Goal: Task Accomplishment & Management: Use online tool/utility

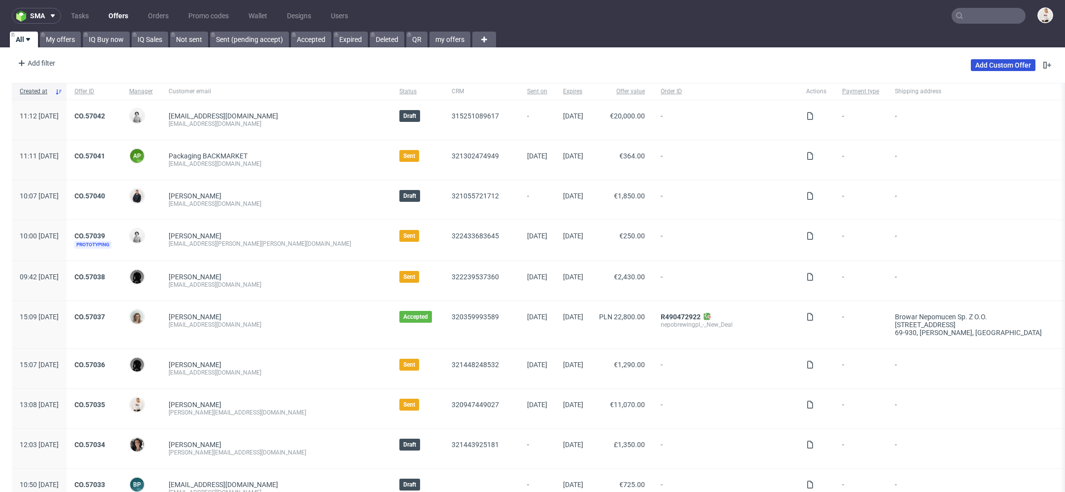
click at [971, 66] on link "Add Custom Offer" at bounding box center [1003, 65] width 65 height 12
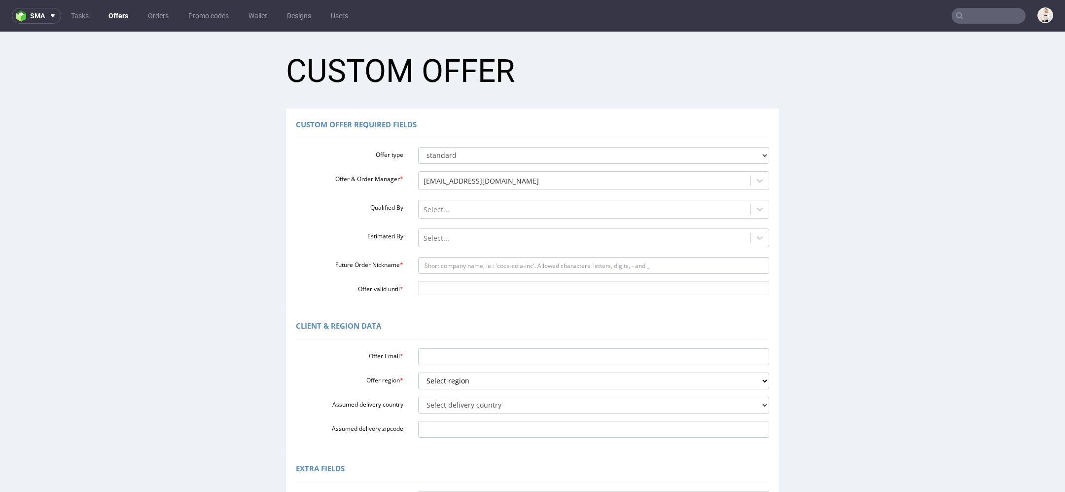
click at [108, 20] on link "Offers" at bounding box center [119, 16] width 32 height 16
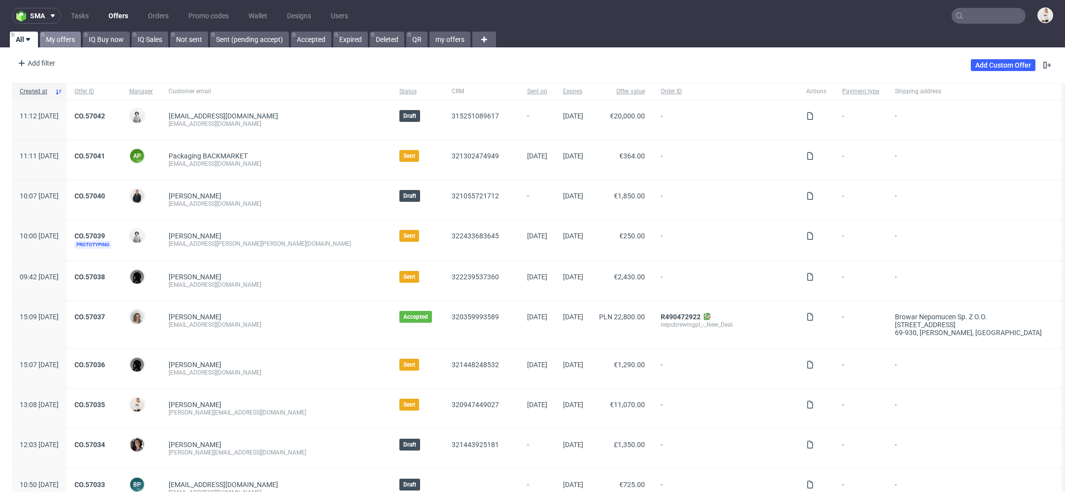
click at [64, 37] on link "My offers" at bounding box center [60, 40] width 41 height 16
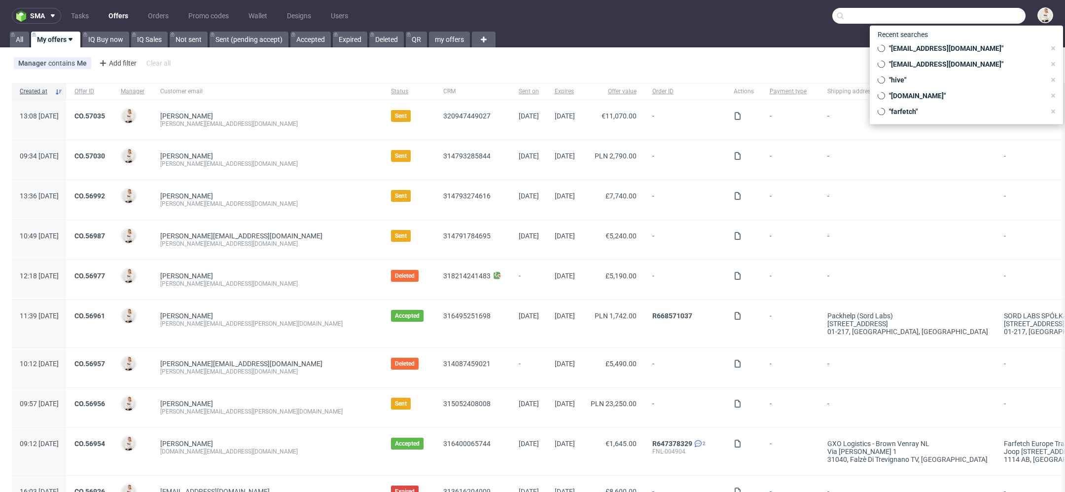
click at [969, 18] on input "text" at bounding box center [928, 16] width 193 height 16
paste input "omnipack.com"
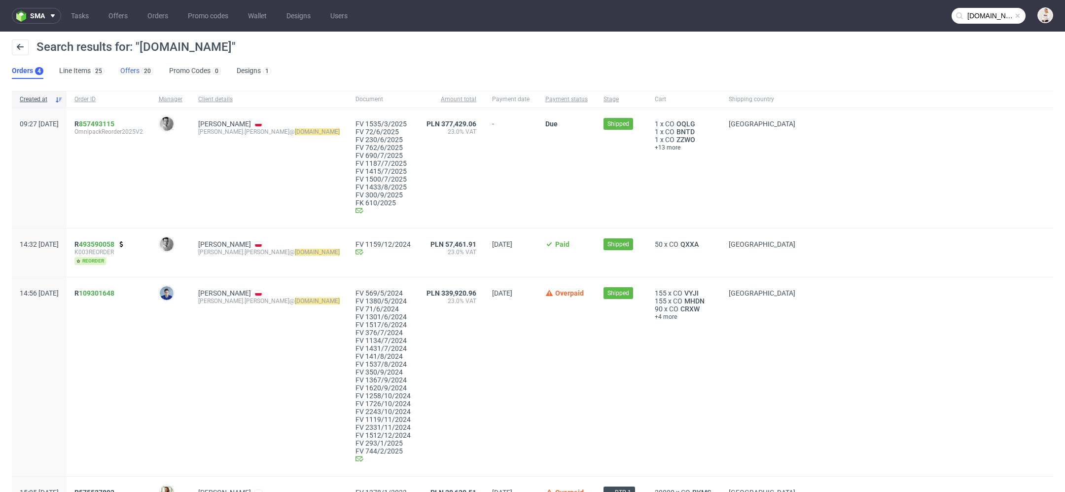
click at [137, 67] on link "Offers 20" at bounding box center [136, 71] width 33 height 16
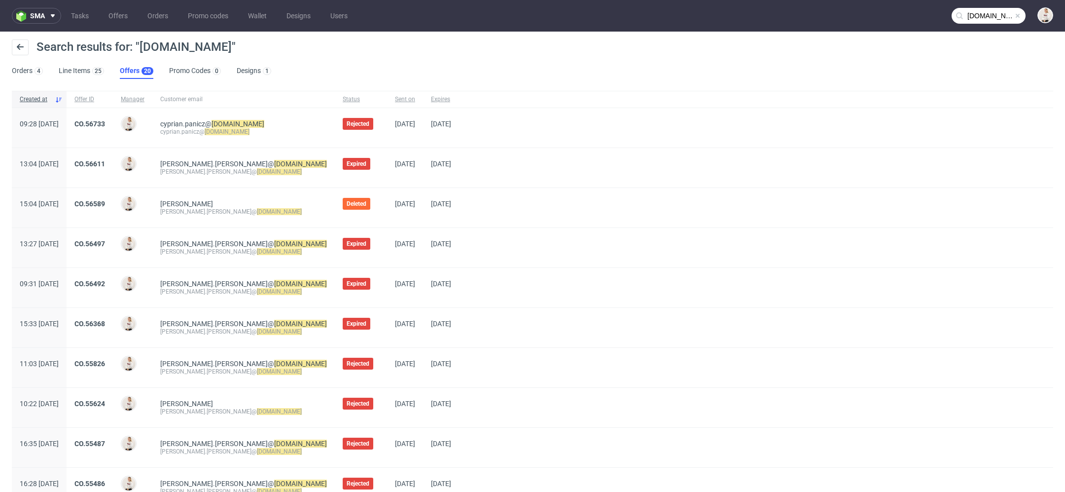
click at [990, 19] on input "omnipack.com" at bounding box center [988, 16] width 74 height 16
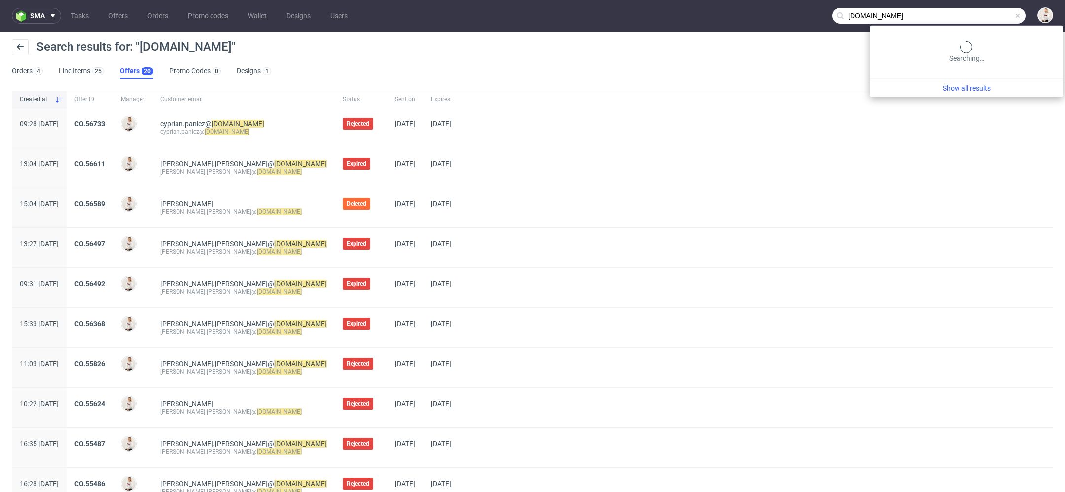
click at [990, 19] on input "omnipack.com" at bounding box center [928, 16] width 193 height 16
paste input "aaron.hood@naturecan"
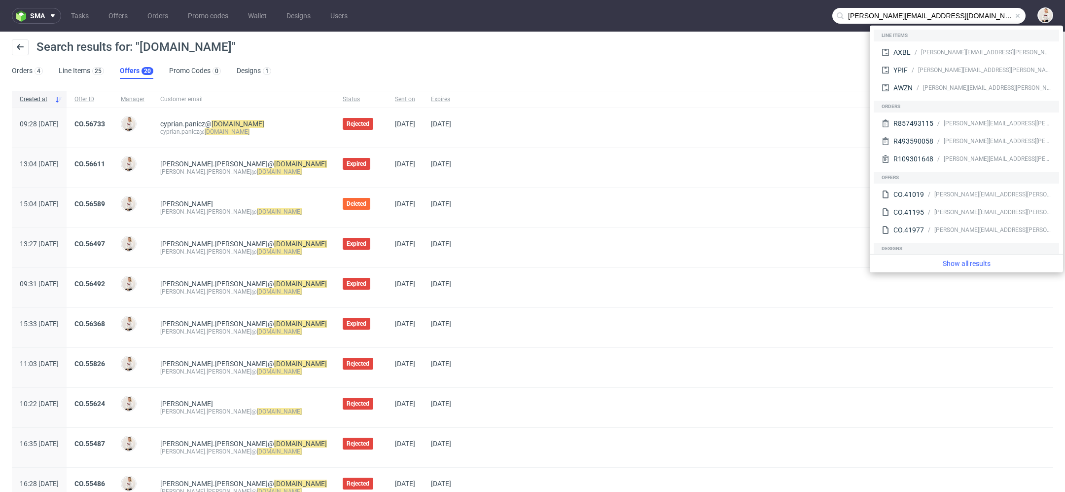
type input "aaron.hood@naturecan.com"
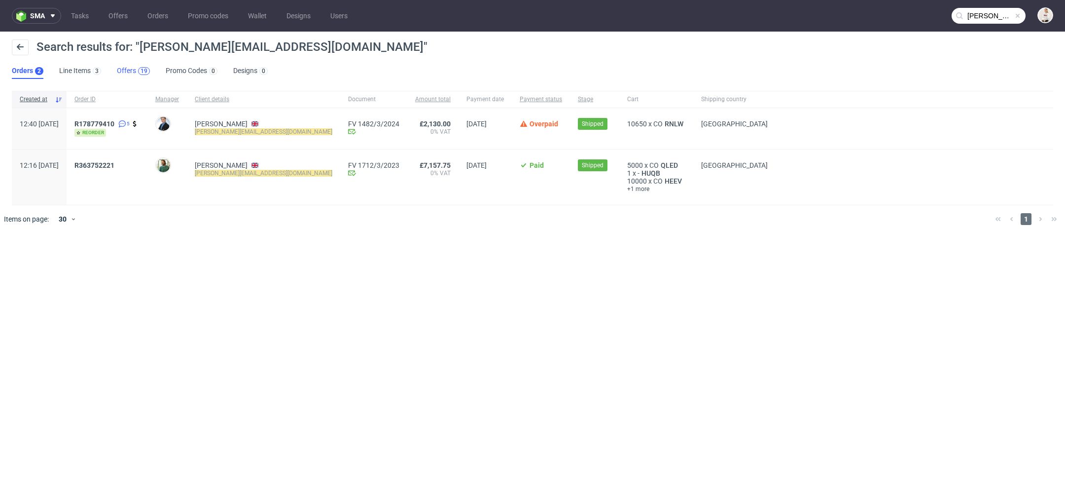
click at [145, 68] on div "19" at bounding box center [144, 71] width 7 height 7
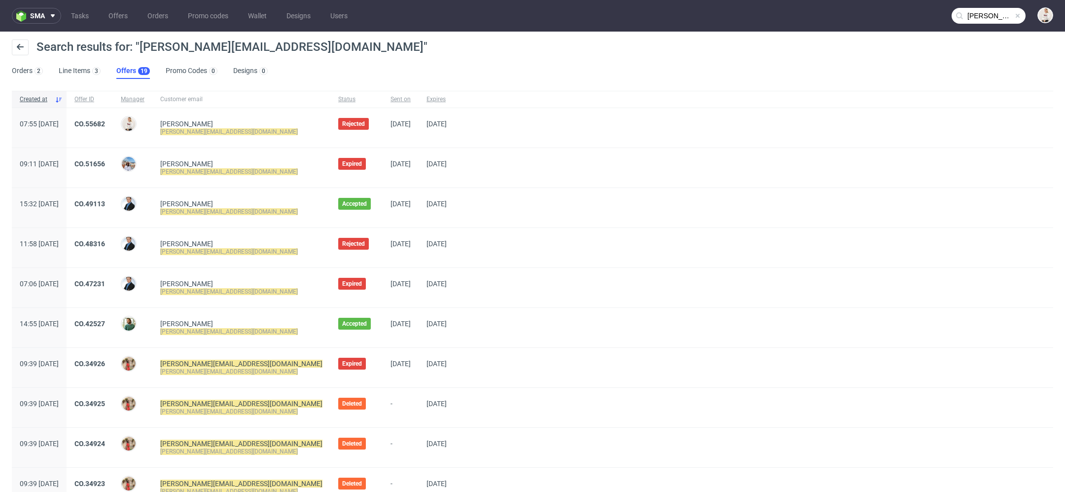
click at [113, 114] on div "CO.55682" at bounding box center [90, 127] width 46 height 39
click at [113, 118] on div "CO.55682" at bounding box center [90, 127] width 46 height 39
click at [105, 123] on link "CO.55682" at bounding box center [89, 124] width 31 height 8
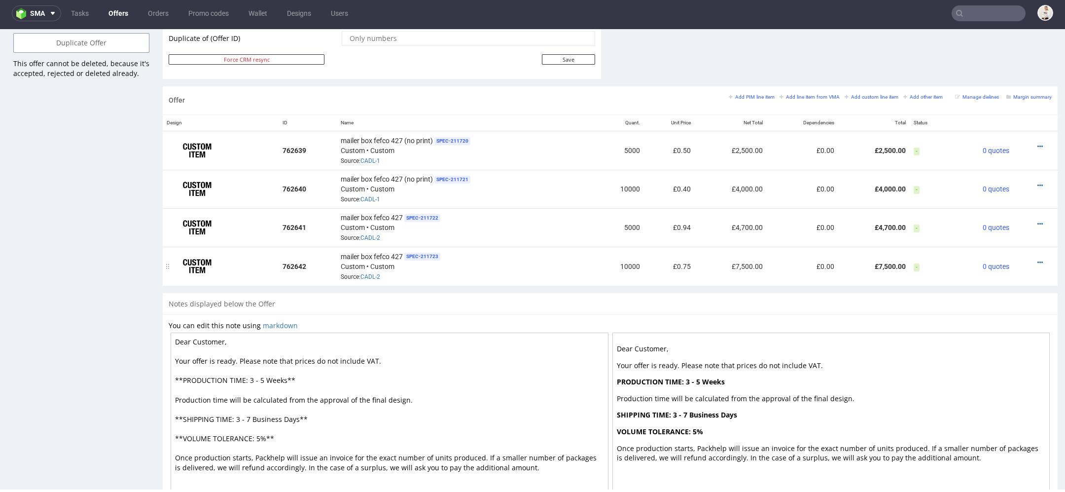
scroll to position [552, 0]
click at [1037, 142] on icon at bounding box center [1039, 145] width 5 height 7
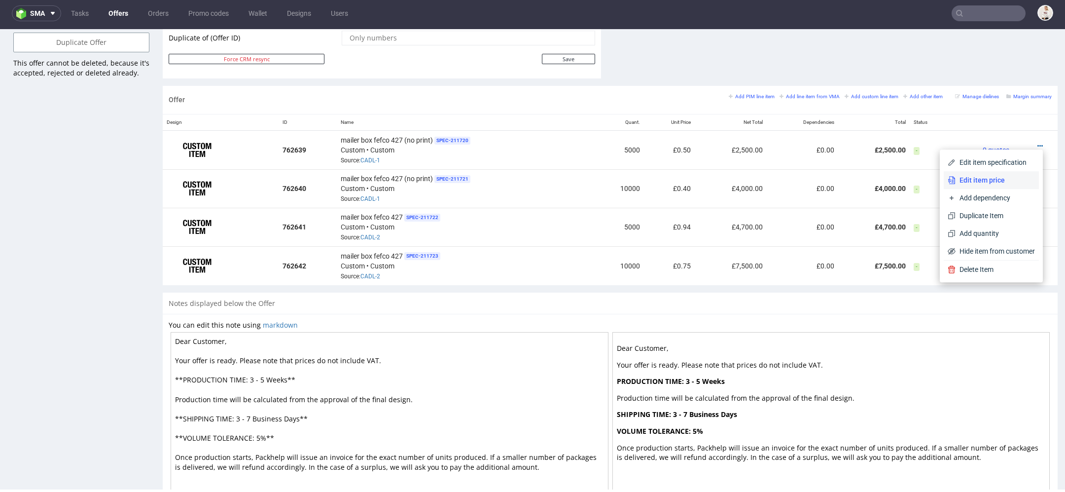
click at [992, 178] on span "Edit item price" at bounding box center [994, 180] width 79 height 10
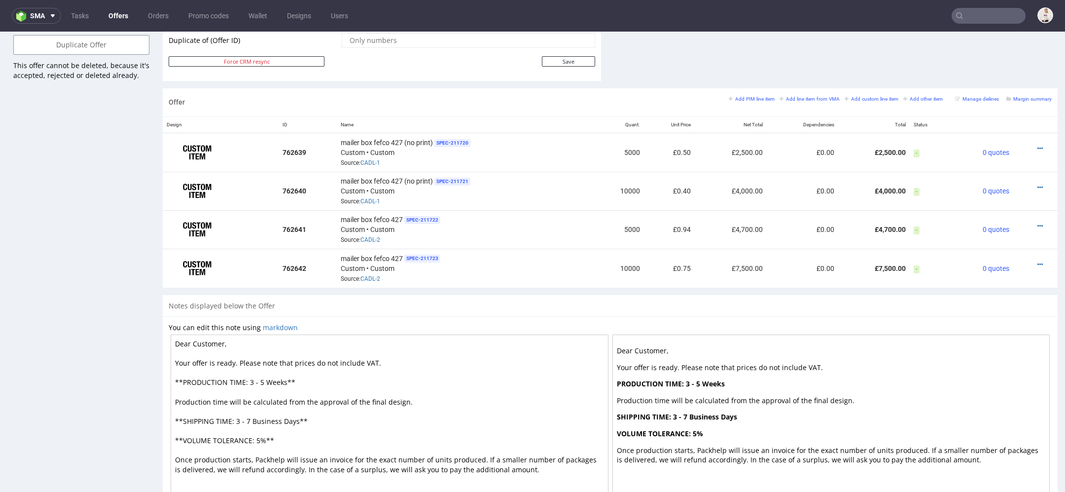
scroll to position [0, 0]
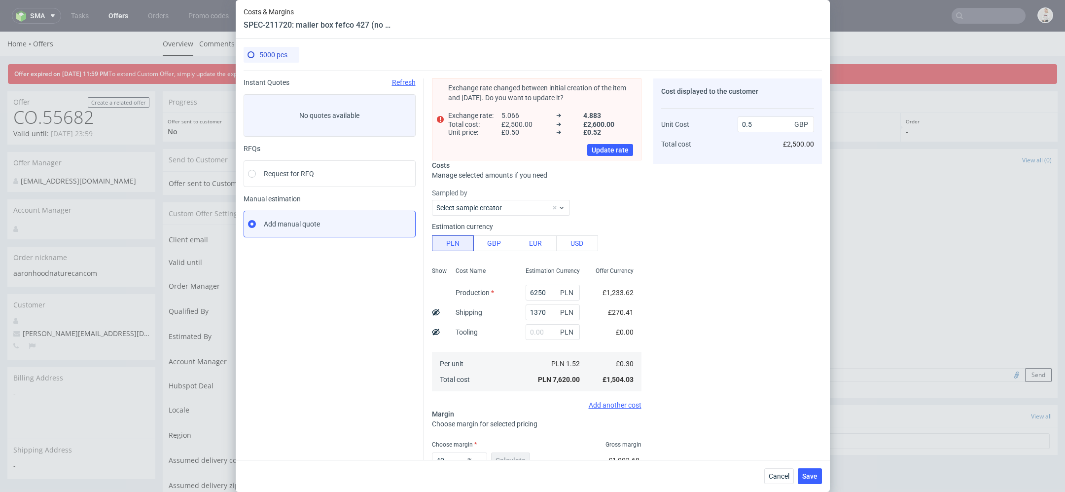
click at [654, 307] on div "Cost displayed to the customer Unit Cost Total cost 0.5 GBP £2,500.00" at bounding box center [737, 299] width 169 height 443
click at [779, 479] on span "Cancel" at bounding box center [779, 475] width 21 height 7
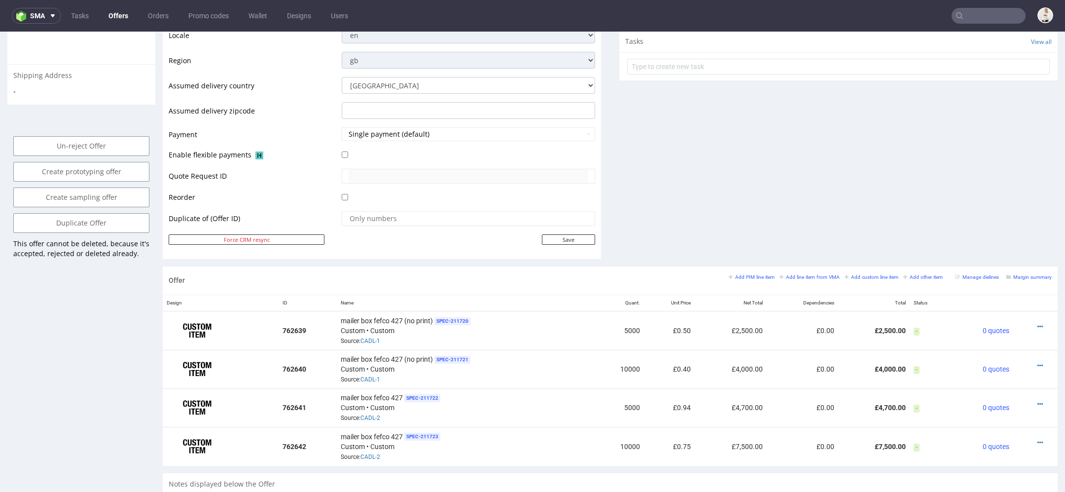
scroll to position [376, 0]
click at [1037, 321] on icon at bounding box center [1039, 324] width 5 height 7
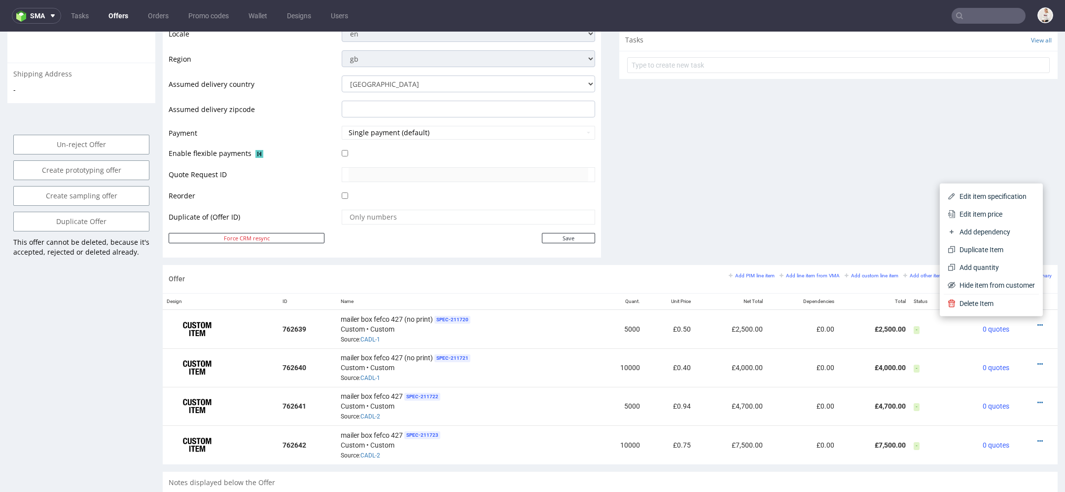
click at [884, 146] on div "Comments User (0) Automatic (0) Attachments (0) All (0) View all (0) Send Tasks…" at bounding box center [838, 19] width 438 height 492
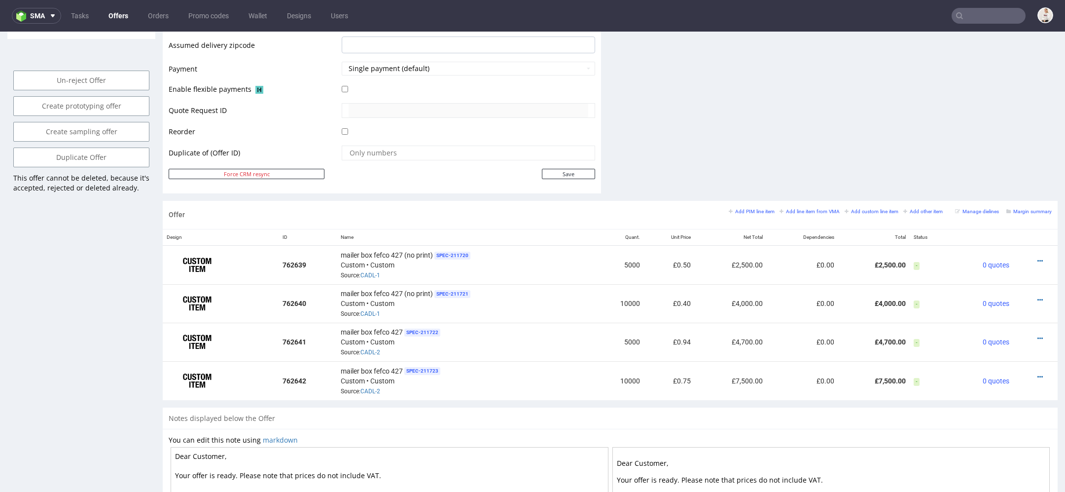
scroll to position [601, 0]
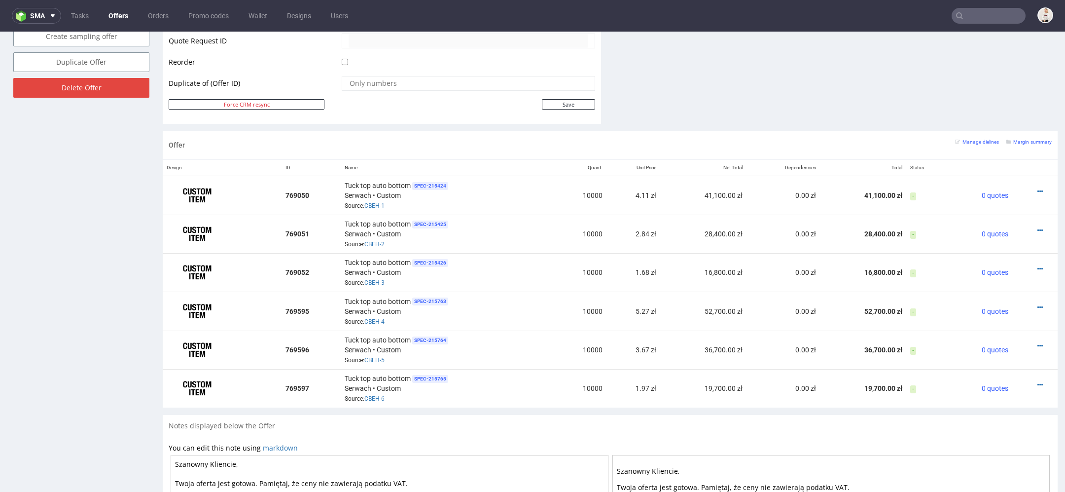
scroll to position [522, 0]
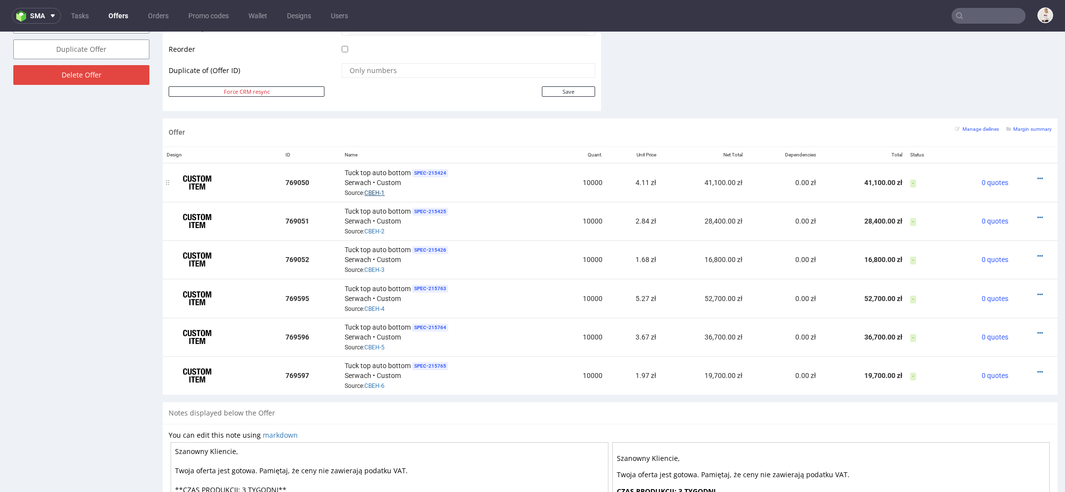
click at [369, 189] on link "CBEH-1" at bounding box center [374, 192] width 20 height 7
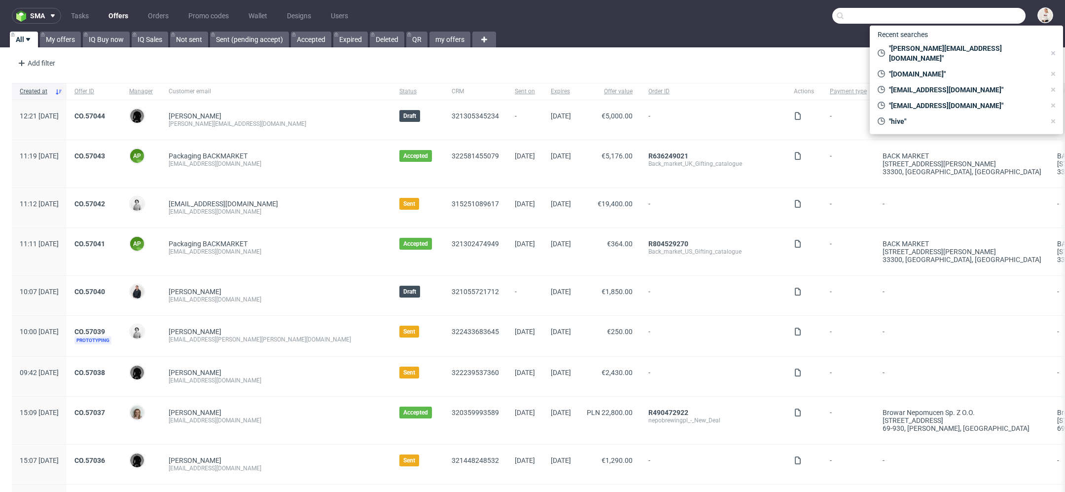
click at [991, 15] on input "text" at bounding box center [928, 16] width 193 height 16
paste input "@frisco.pl"
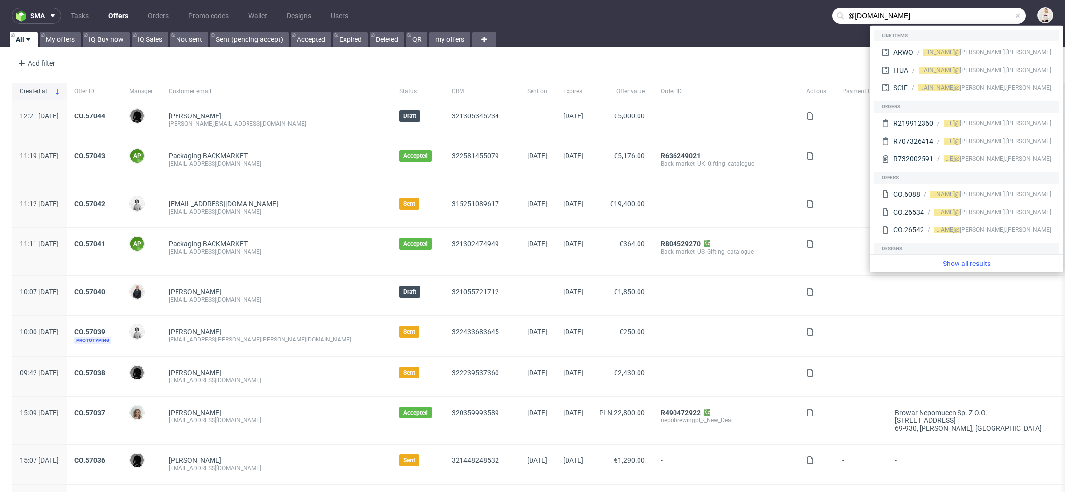
type input "@frisco.pl"
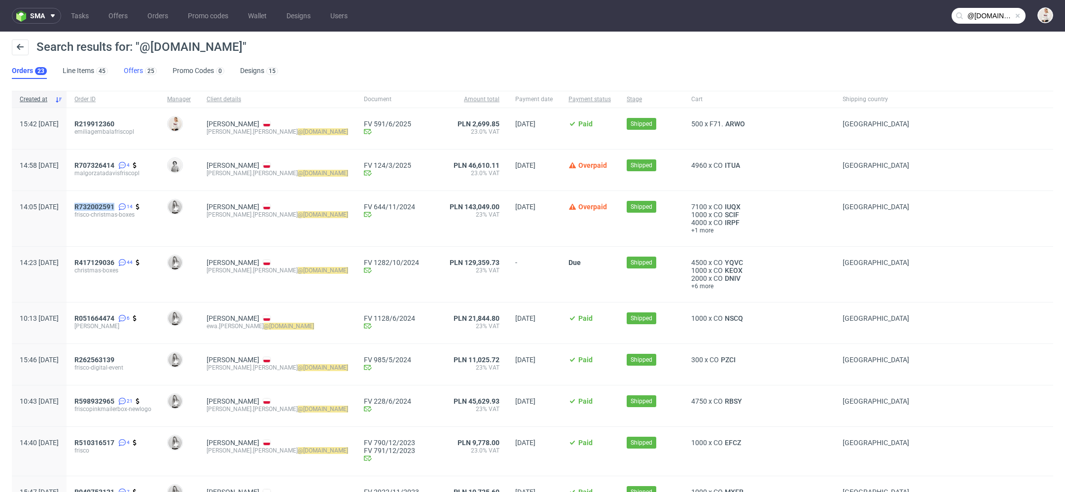
click at [136, 71] on link "Offers 25" at bounding box center [140, 71] width 33 height 16
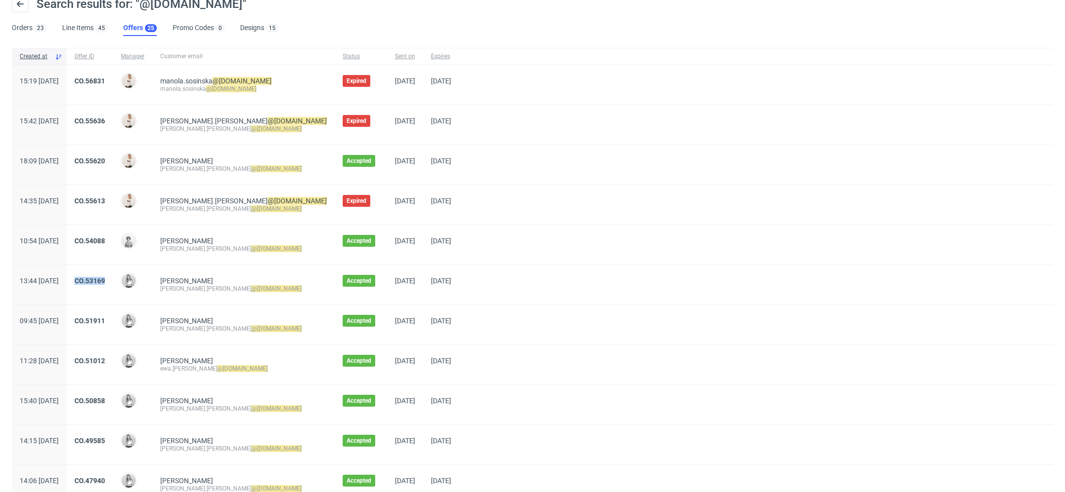
scroll to position [37, 0]
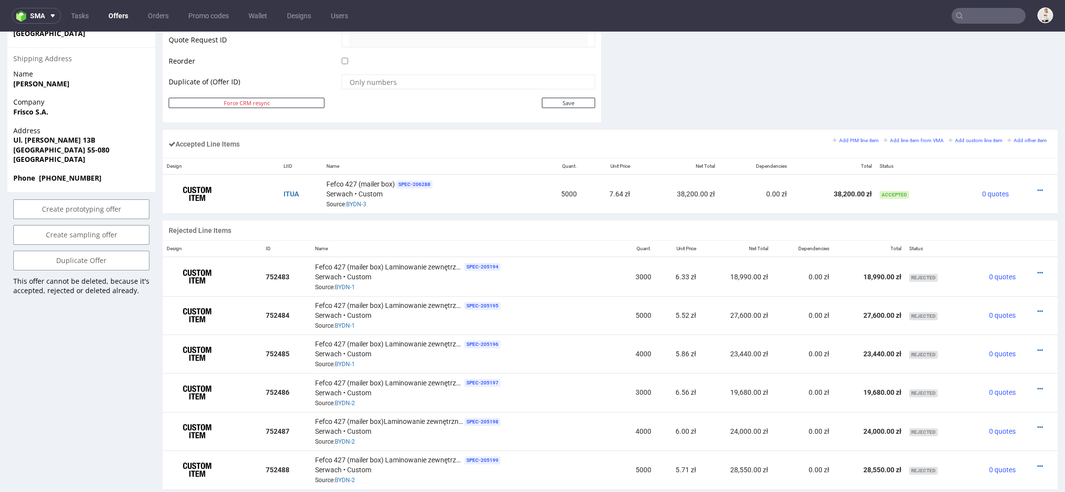
scroll to position [518, 0]
click at [1037, 186] on icon at bounding box center [1039, 189] width 5 height 7
click at [988, 76] on span "Edit item specification" at bounding box center [998, 78] width 74 height 10
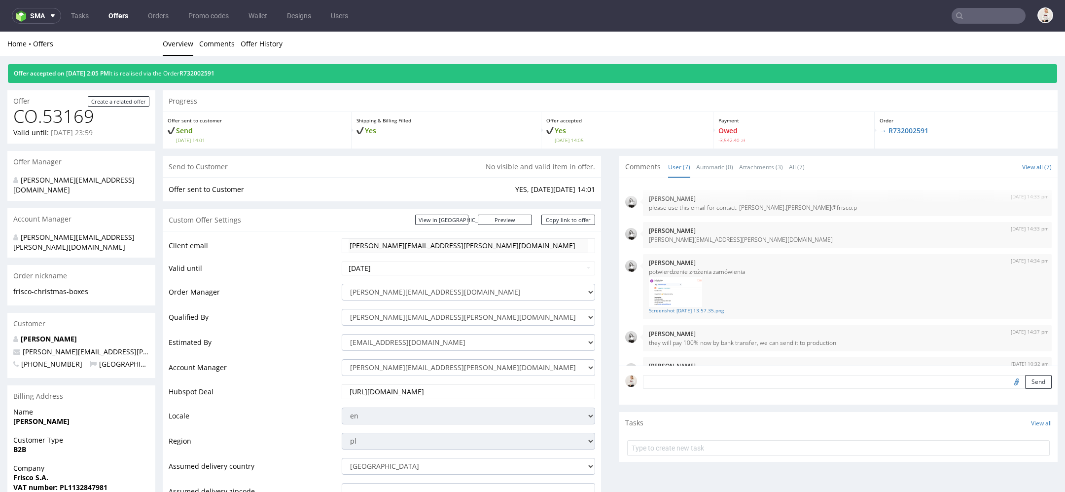
scroll to position [146, 0]
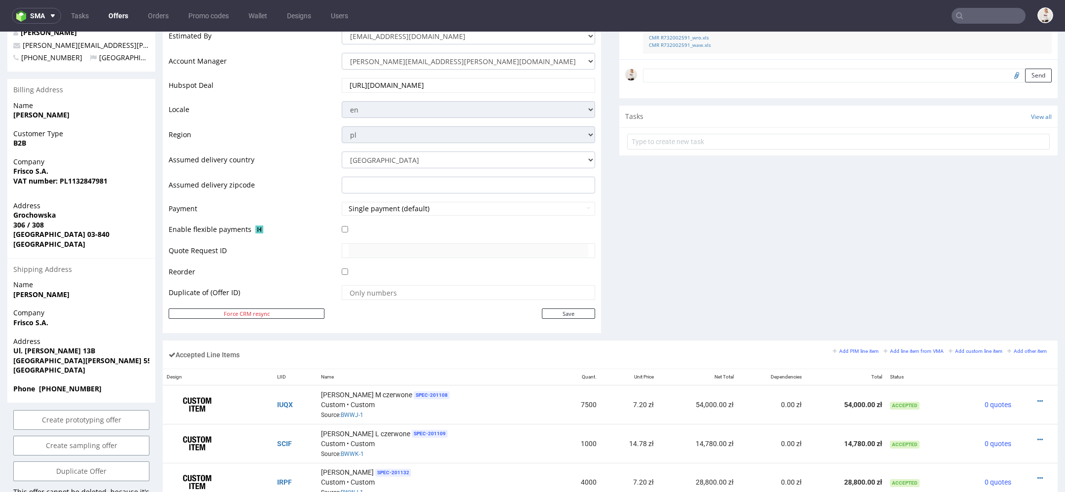
click at [666, 260] on div "Comments User (7) Automatic (0) Attachments (3) All (7) View all (7) [DATE] 14:…" at bounding box center [838, 95] width 438 height 491
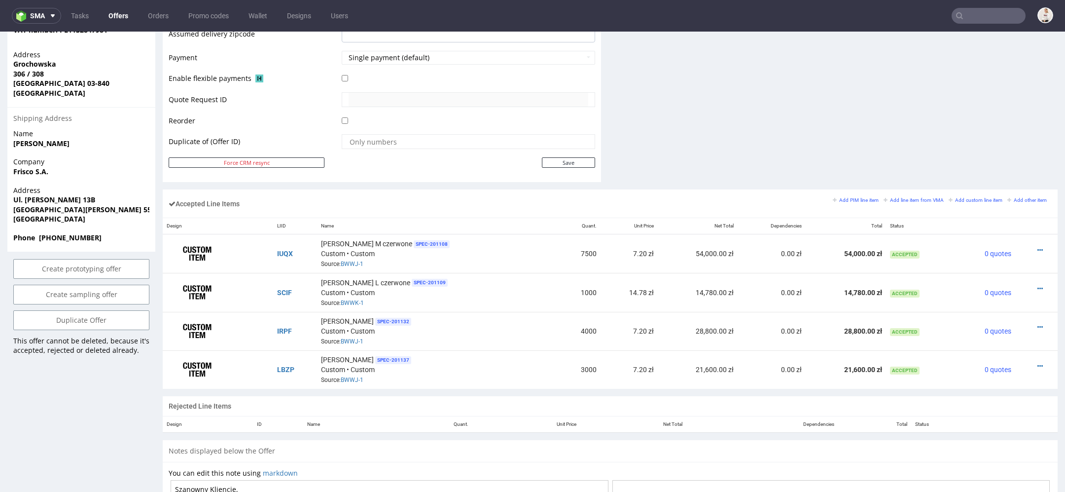
scroll to position [468, 0]
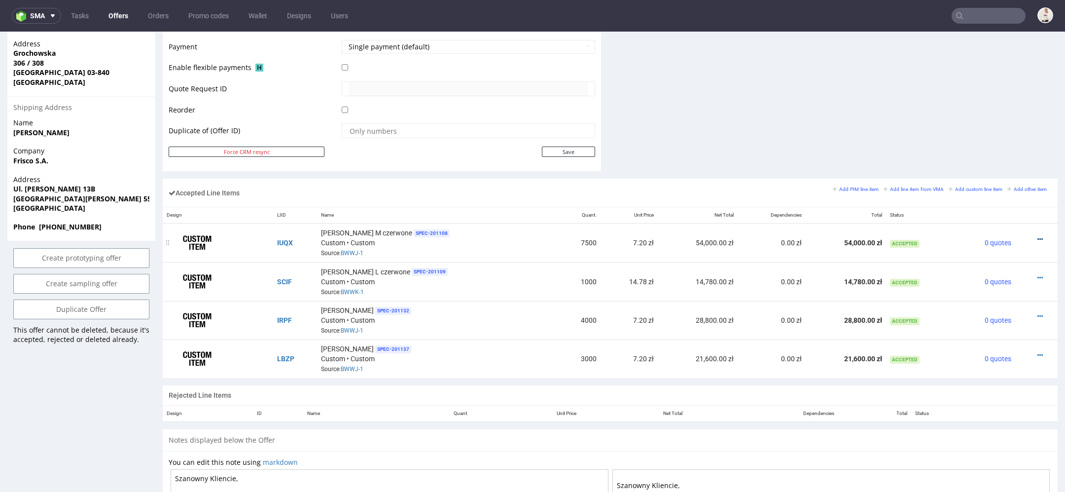
click at [1037, 236] on icon at bounding box center [1039, 239] width 5 height 7
click at [999, 111] on span "Edit item specification" at bounding box center [998, 111] width 74 height 10
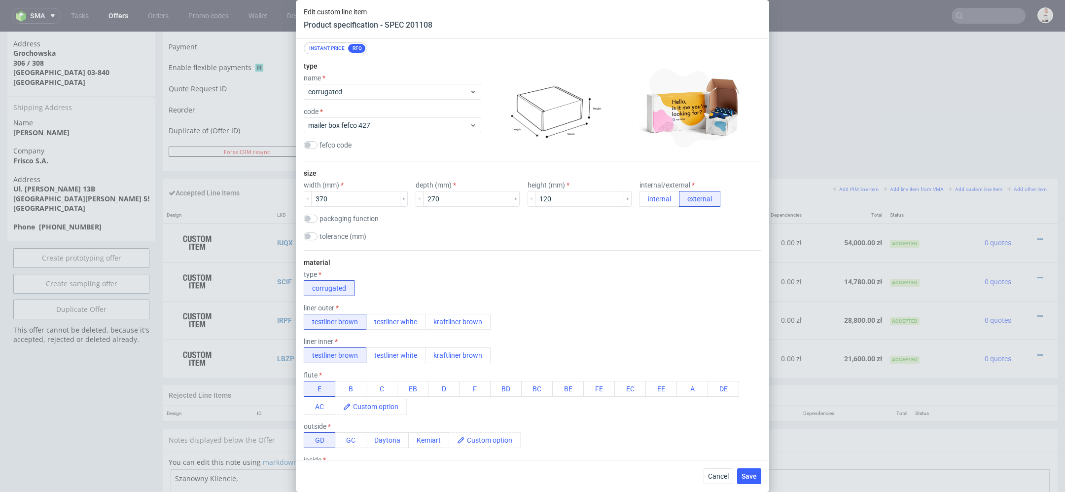
scroll to position [41, 0]
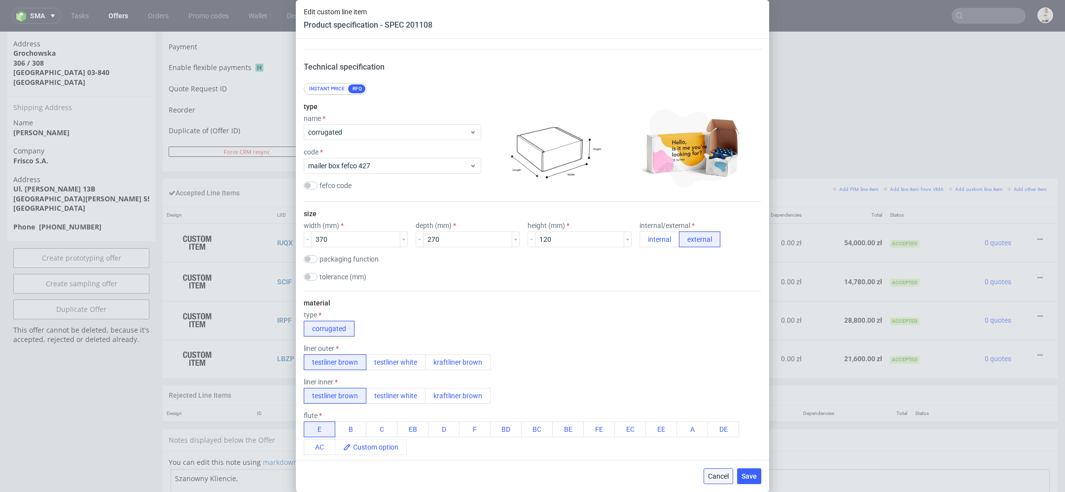
click at [712, 475] on span "Cancel" at bounding box center [718, 475] width 21 height 7
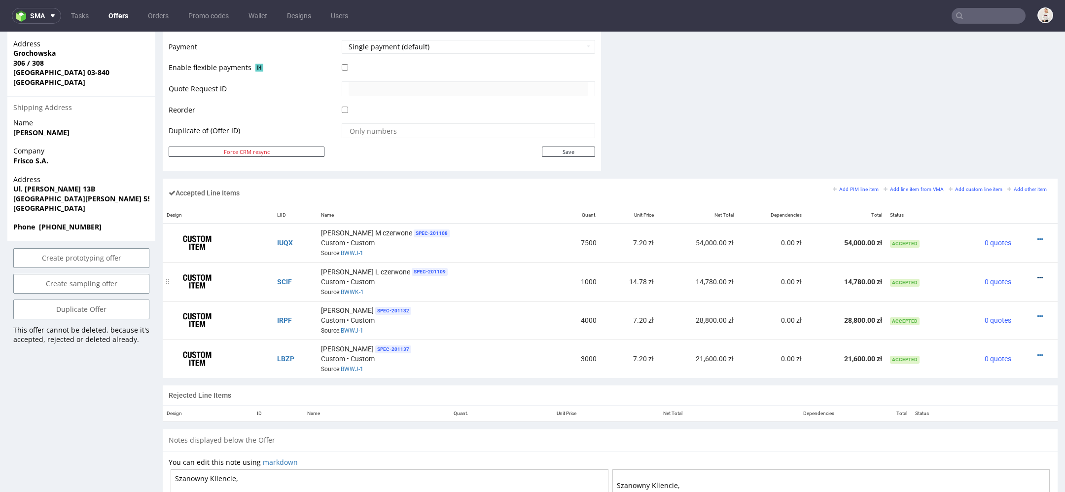
click at [1037, 274] on icon at bounding box center [1039, 277] width 5 height 7
click at [986, 145] on span "Edit item specification" at bounding box center [998, 148] width 74 height 10
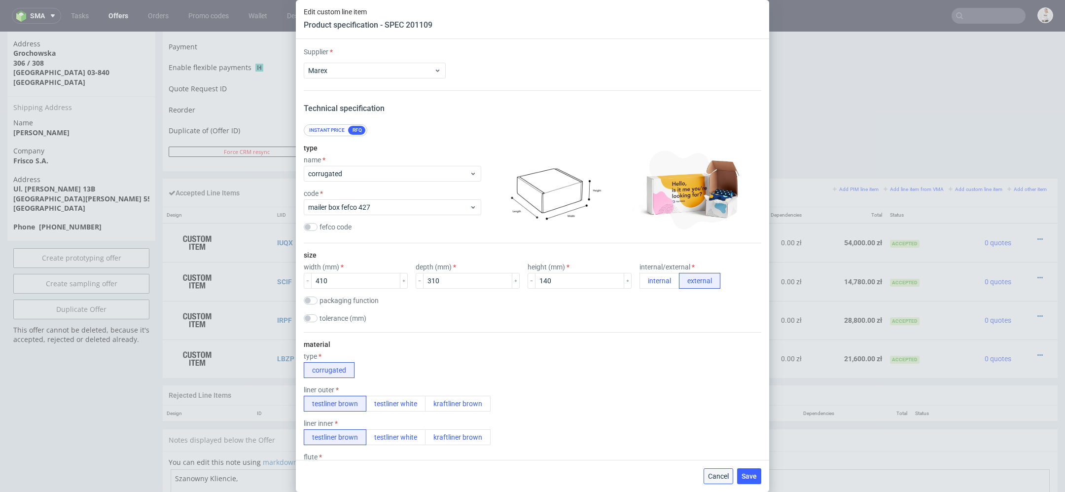
click at [720, 475] on span "Cancel" at bounding box center [718, 475] width 21 height 7
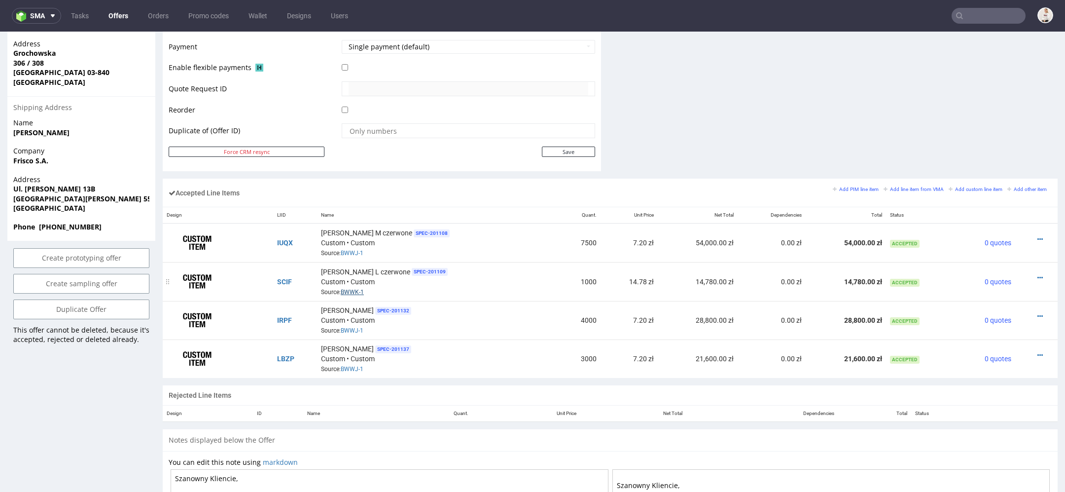
click at [358, 288] on link "BWWK-1" at bounding box center [352, 291] width 23 height 7
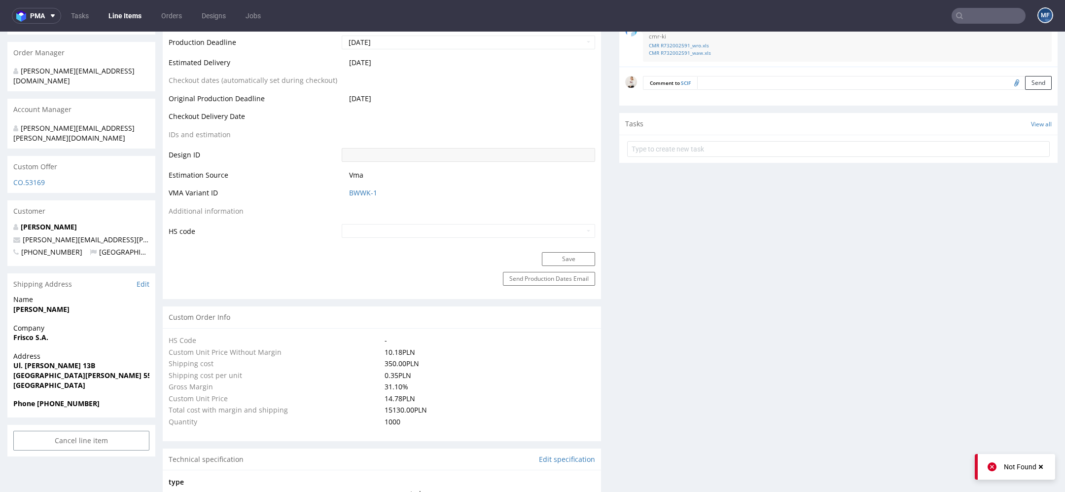
scroll to position [438, 0]
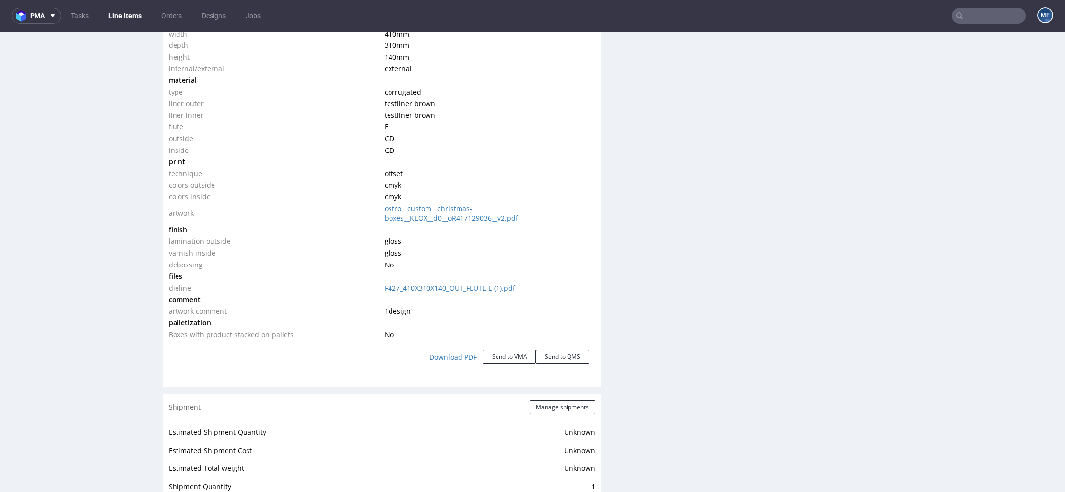
scroll to position [939, 0]
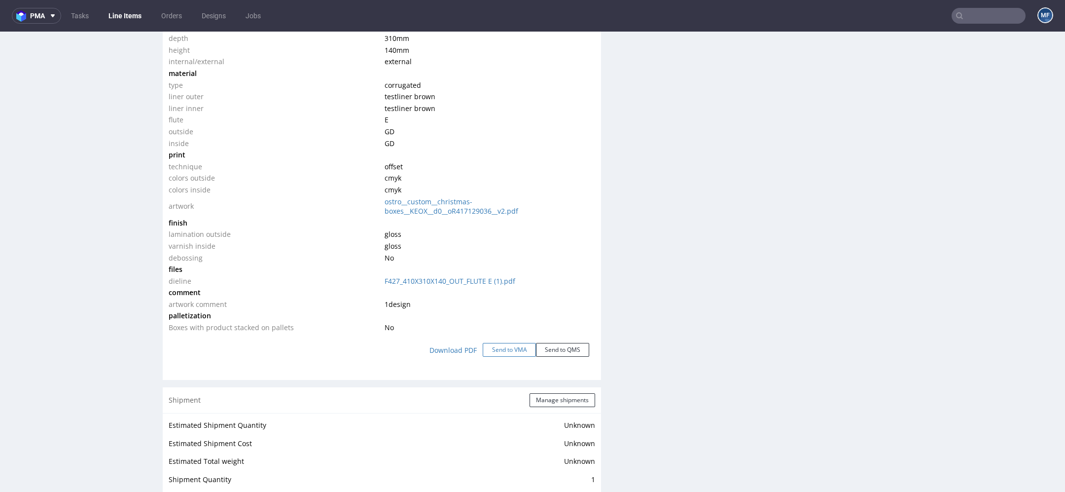
click at [498, 349] on button "Send to VMA" at bounding box center [509, 350] width 53 height 14
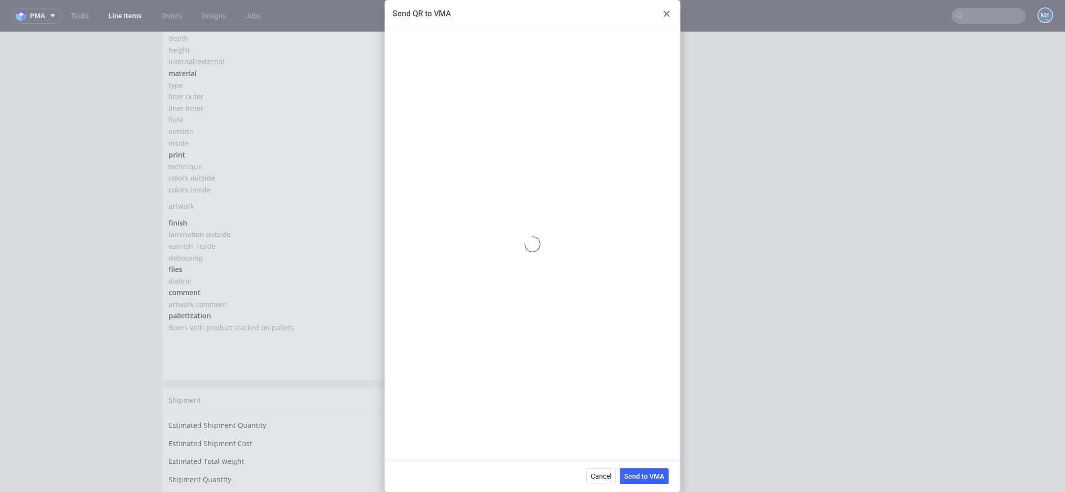
scroll to position [301, 0]
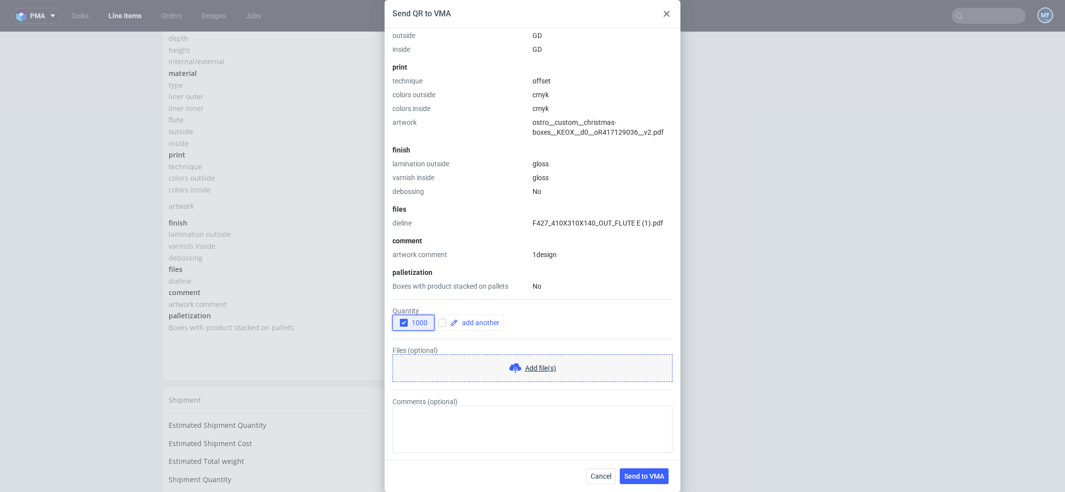
click at [401, 323] on icon "button" at bounding box center [403, 322] width 7 height 7
click at [489, 322] on span at bounding box center [478, 322] width 41 height 7
checkbox input "true"
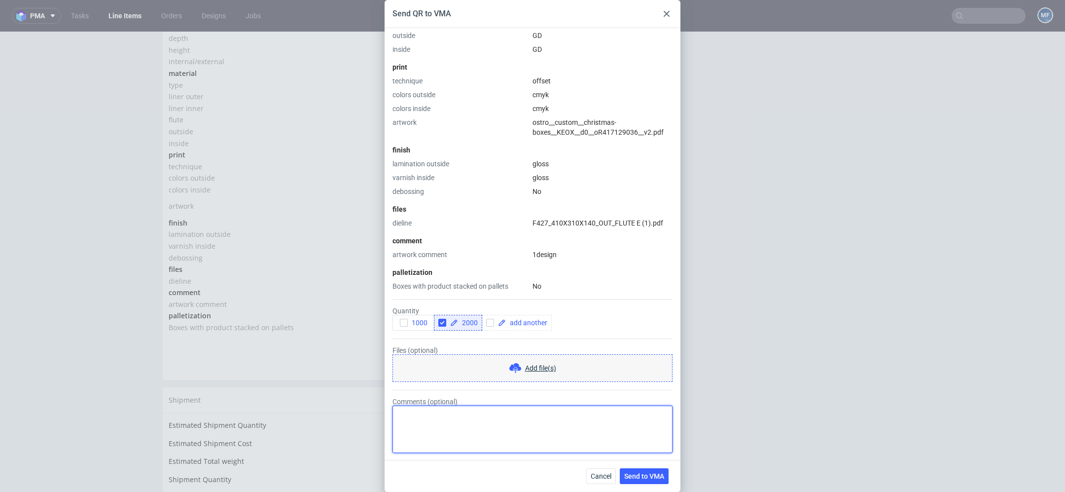
click at [499, 417] on textarea "Comments (optional)" at bounding box center [532, 428] width 280 height 47
paste textarea "2 wzory po 1000 szt."
type textarea "beda 2 wzory po 1000 sz"
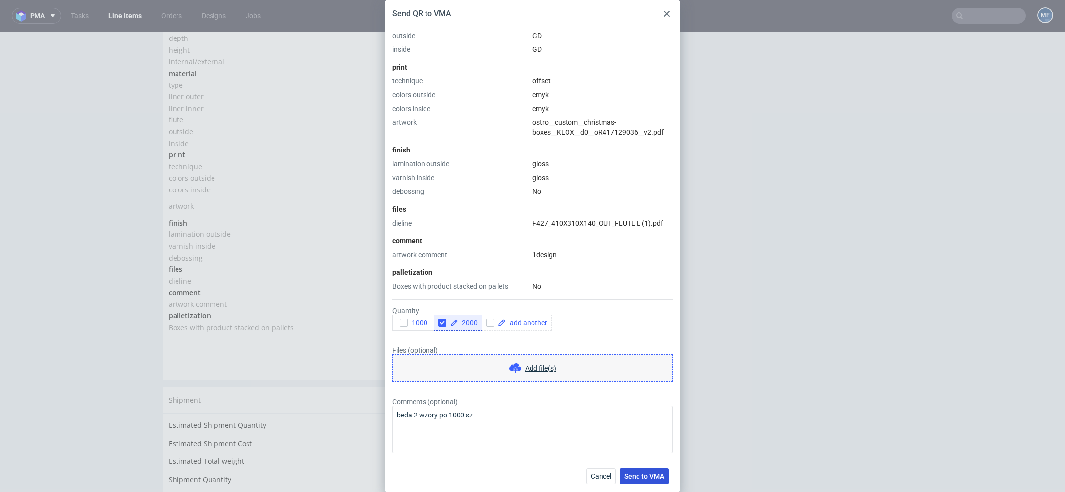
click at [642, 481] on button "Send to VMA" at bounding box center [644, 476] width 49 height 16
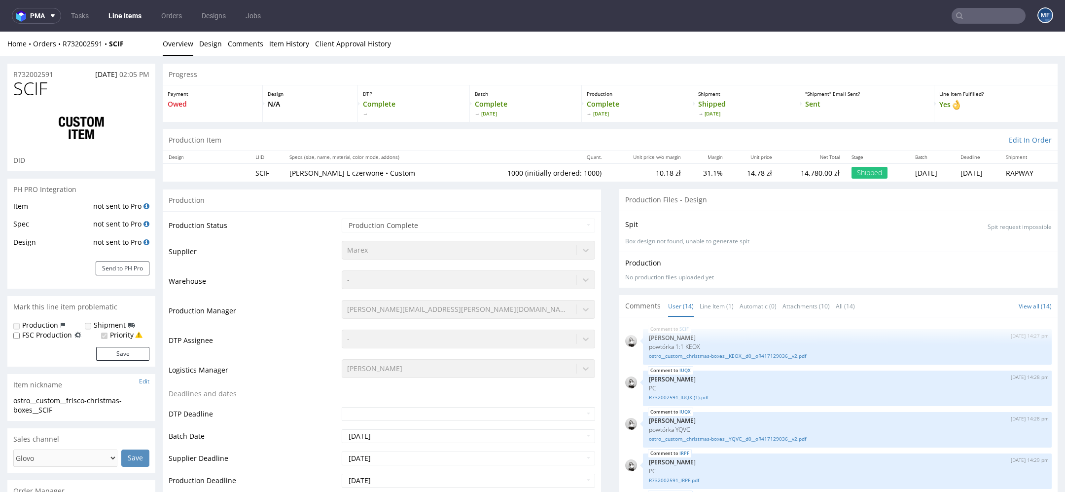
type input "1000"
